Goal: Browse casually

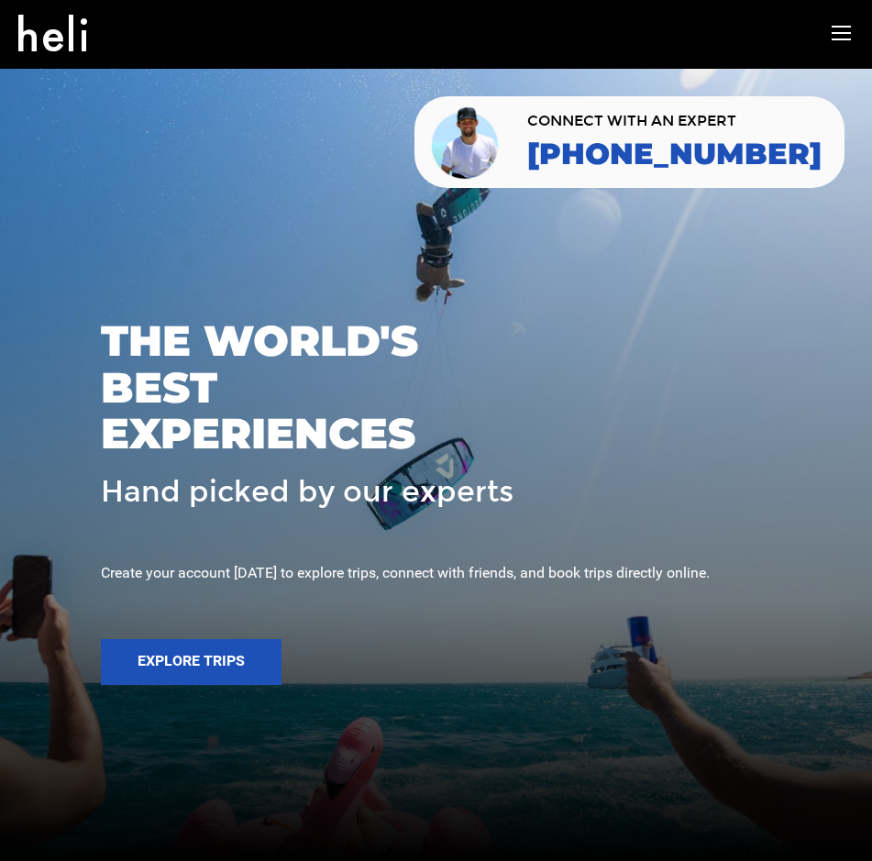
scroll to position [4613, 0]
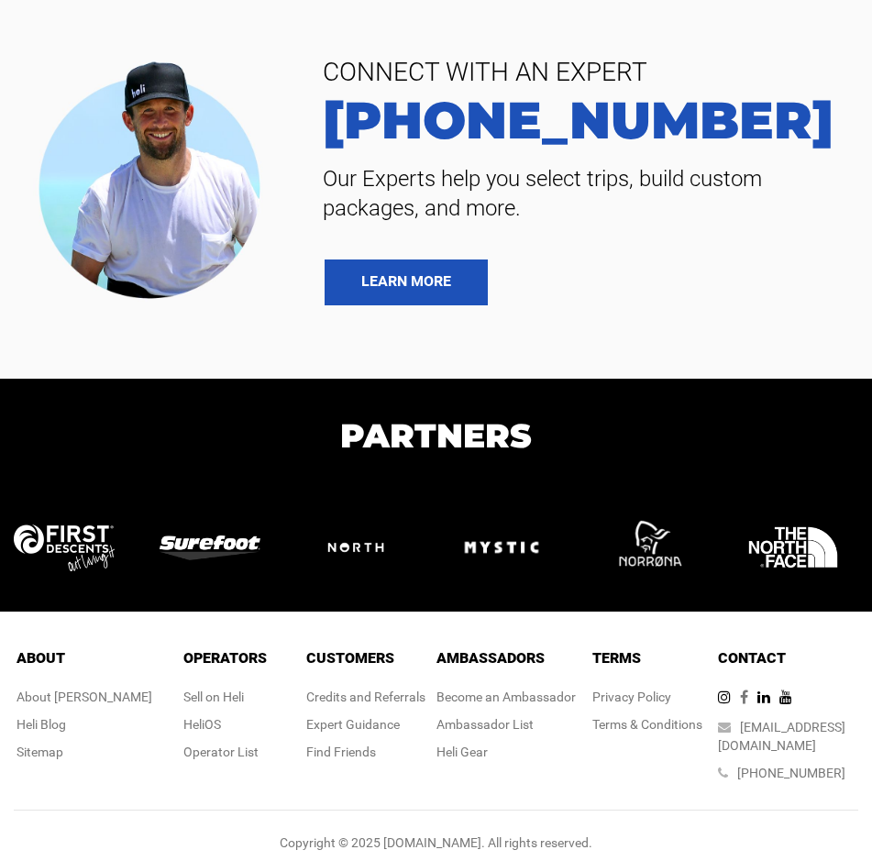
click at [757, 695] on icon at bounding box center [748, 696] width 17 height 15
drag, startPoint x: 412, startPoint y: 824, endPoint x: 453, endPoint y: 826, distance: 41.3
click at [453, 833] on div "Copyright © 2025 [DOMAIN_NAME]. All rights reserved." at bounding box center [436, 842] width 844 height 18
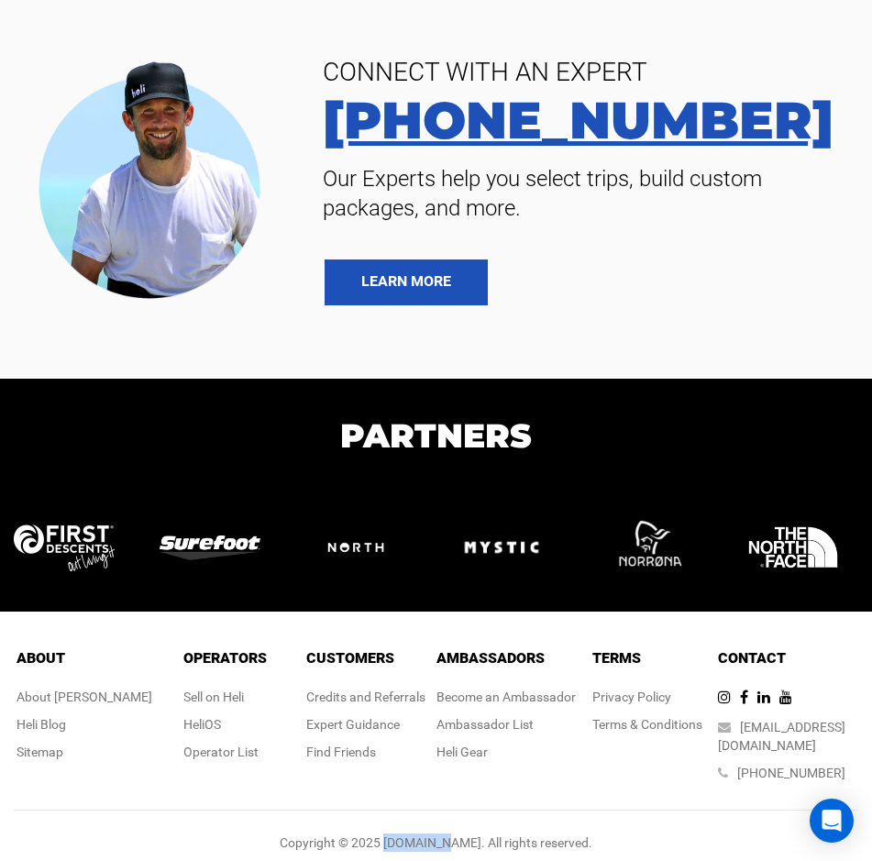
copy div "heli.life"
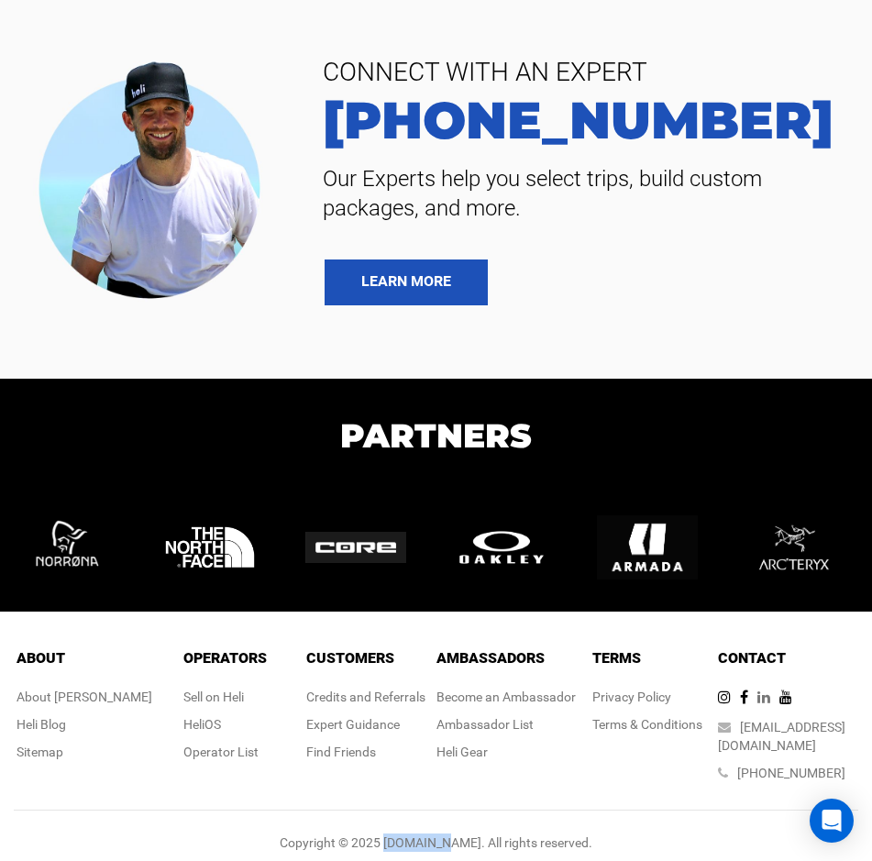
click at [776, 700] on icon at bounding box center [768, 696] width 22 height 15
